Goal: Find specific page/section: Find specific page/section

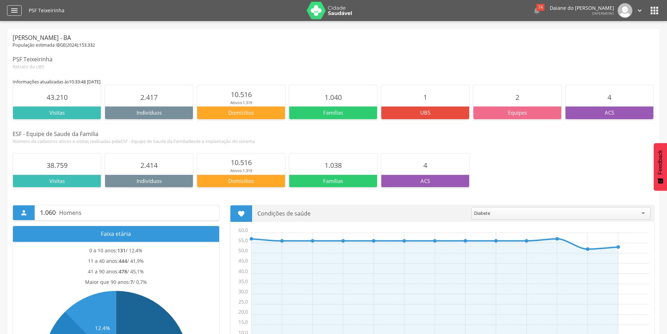
click at [18, 6] on icon "" at bounding box center [14, 10] width 8 height 8
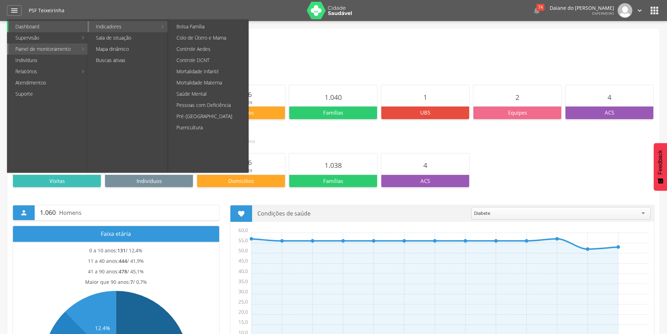
click at [120, 24] on link "Indicadores" at bounding box center [123, 26] width 68 height 11
click at [207, 117] on link "Pré-[GEOGRAPHIC_DATA]" at bounding box center [209, 116] width 79 height 11
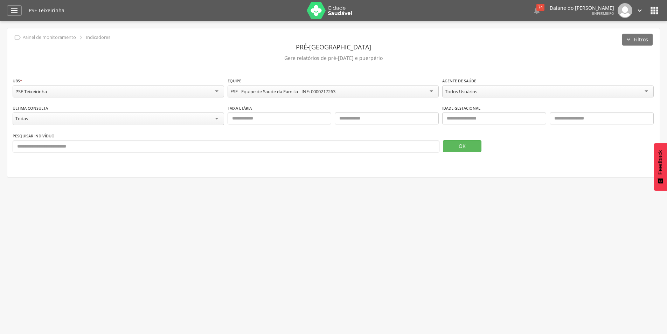
click at [550, 95] on div "Todos Usuários" at bounding box center [549, 91] width 212 height 12
click at [471, 149] on button "OK" at bounding box center [462, 146] width 39 height 12
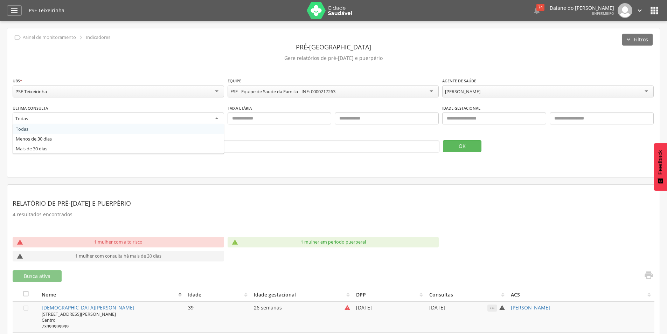
click at [199, 118] on div "Todas" at bounding box center [119, 118] width 212 height 13
click at [458, 144] on button "OK" at bounding box center [462, 145] width 39 height 12
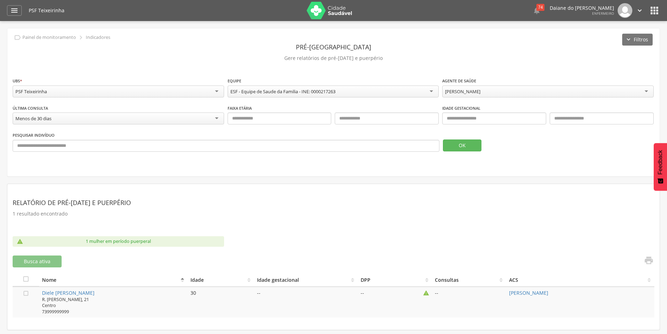
scroll to position [21, 0]
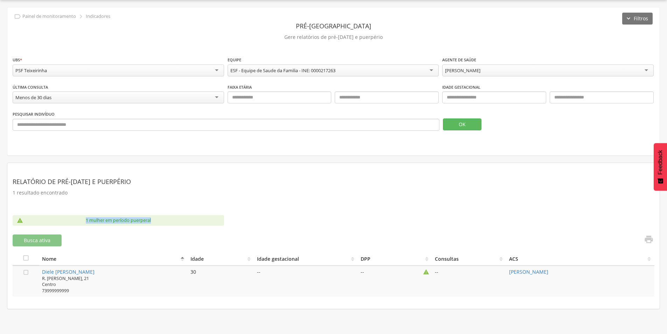
drag, startPoint x: 80, startPoint y: 221, endPoint x: 161, endPoint y: 218, distance: 81.7
click at [161, 218] on div "1 mulher em período puerperal" at bounding box center [118, 220] width 182 height 11
click at [156, 237] on div "Busca ativa" at bounding box center [172, 240] width 319 height 12
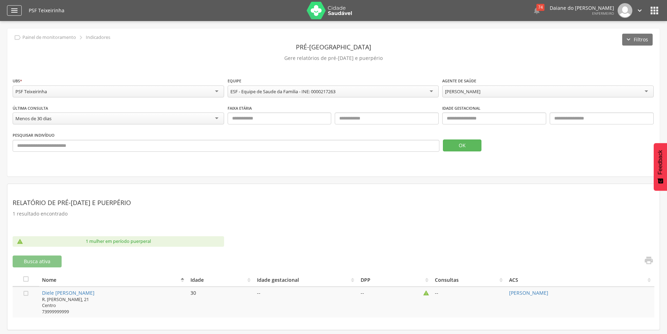
click at [12, 12] on icon "" at bounding box center [14, 10] width 8 height 8
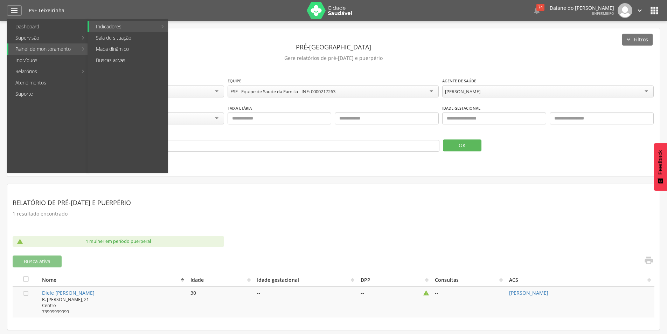
click at [67, 47] on link "Painel de monitoramento" at bounding box center [42, 48] width 69 height 11
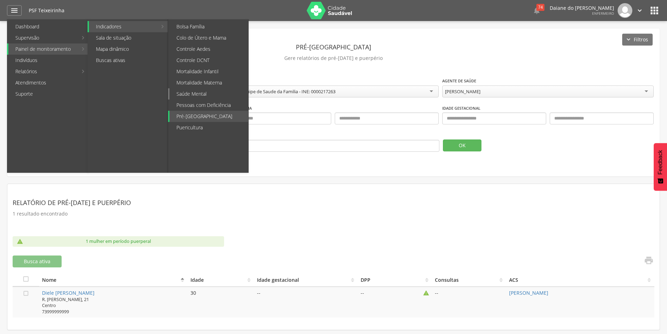
click at [230, 93] on link "Saúde Mental" at bounding box center [209, 93] width 79 height 11
